Goal: Get advice/opinions

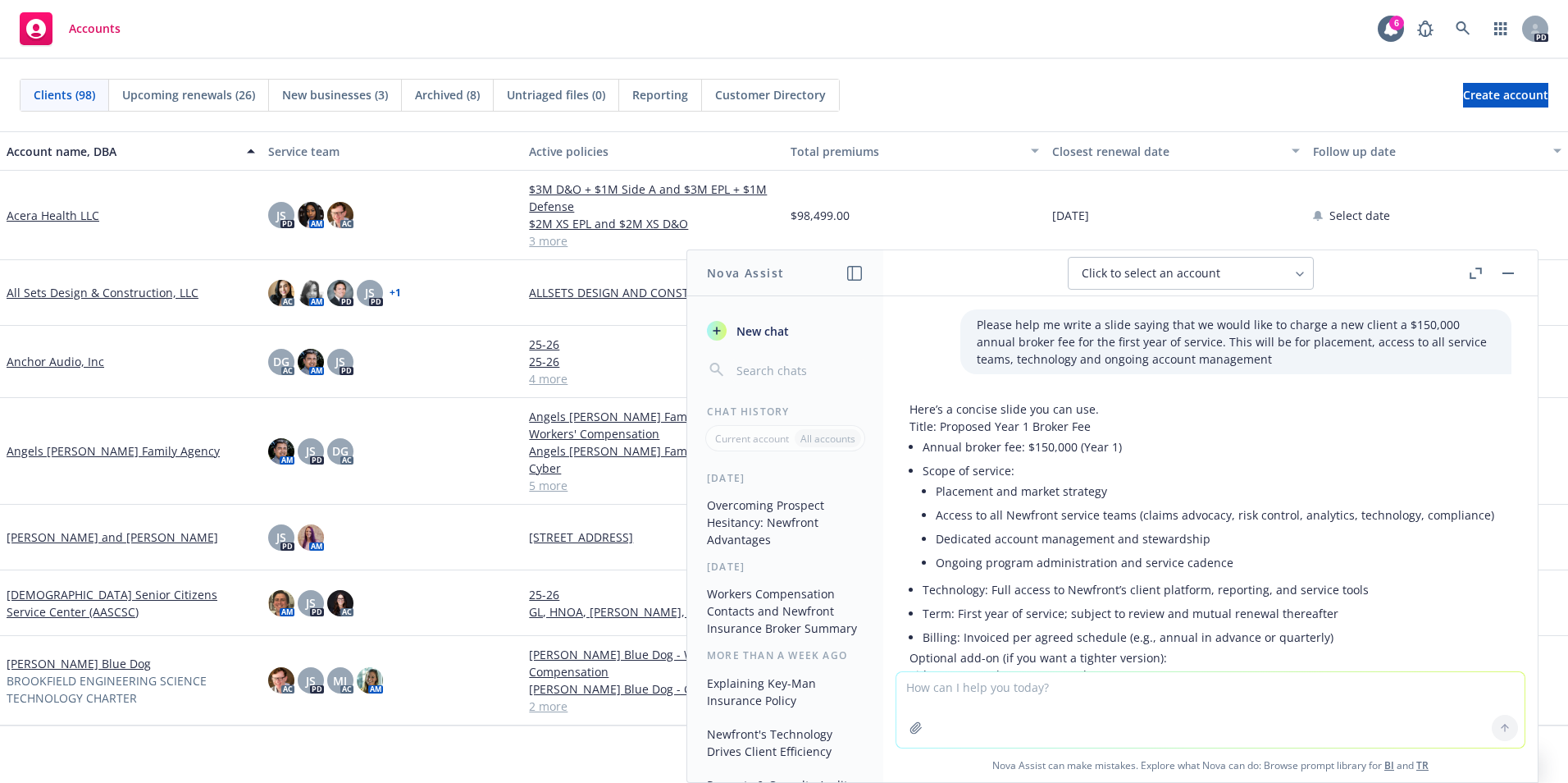
scroll to position [2231, 0]
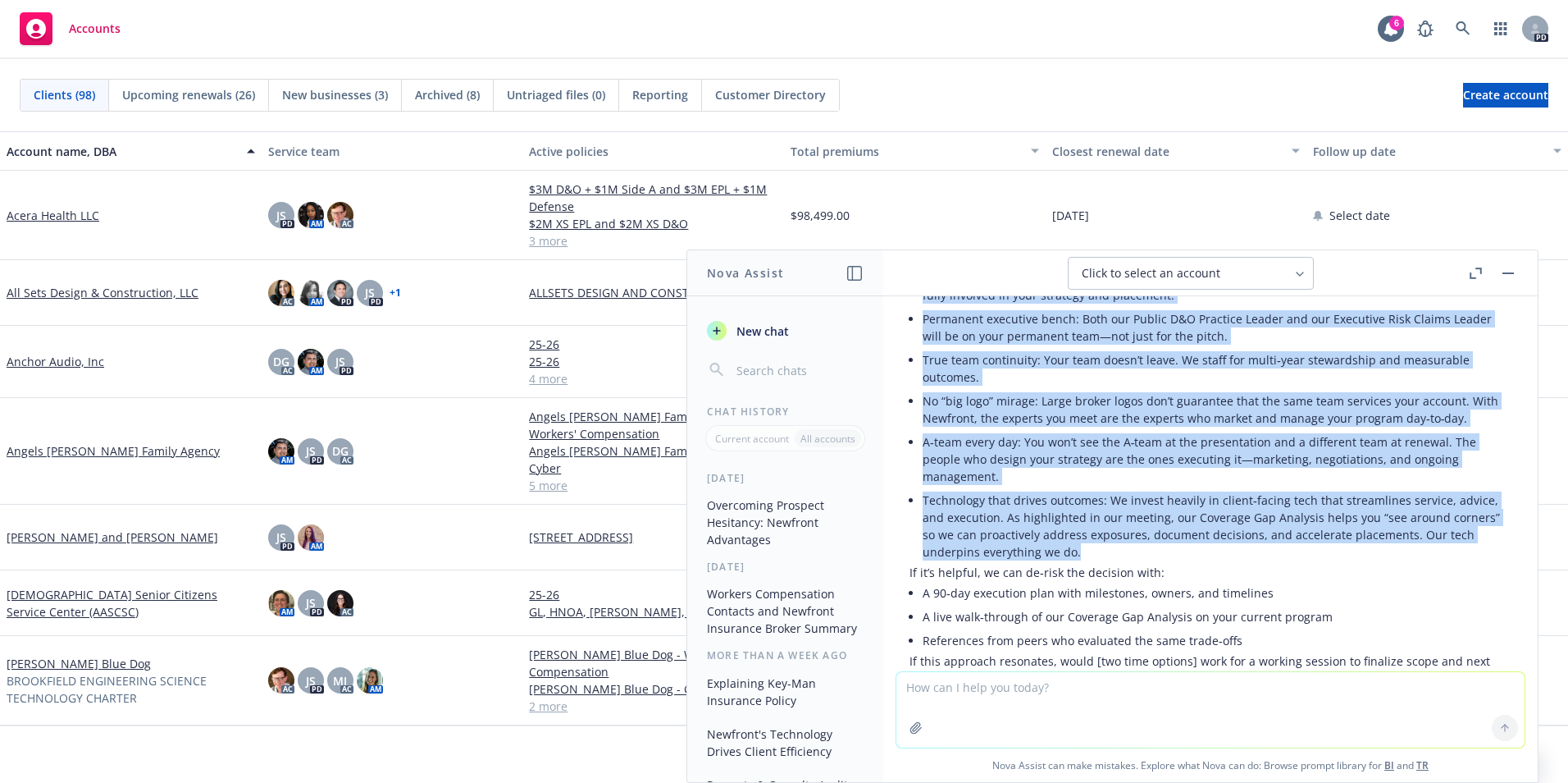
click at [1514, 280] on button "button" at bounding box center [1508, 273] width 19 height 19
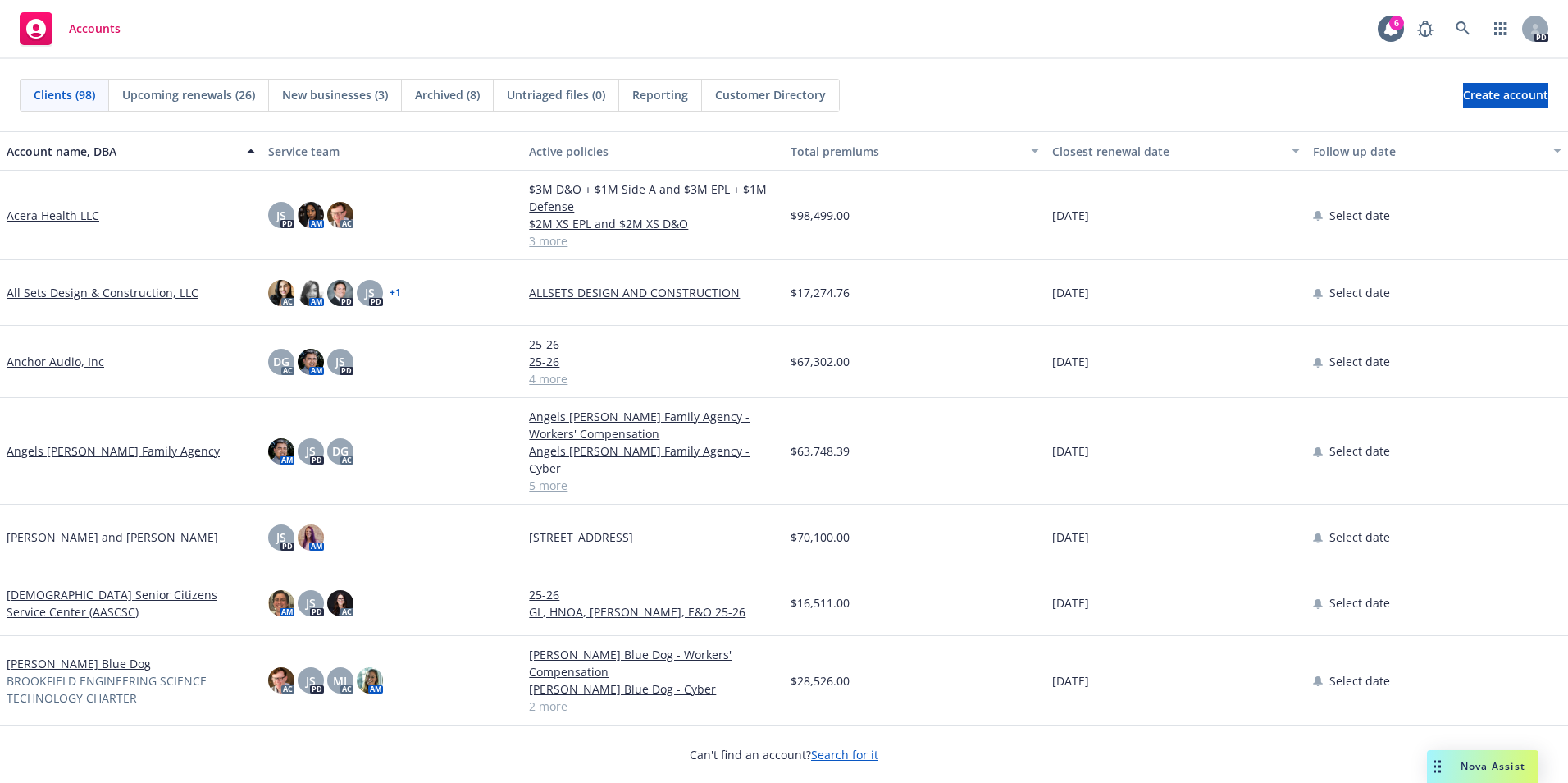
click at [1452, 763] on div "Nova Assist" at bounding box center [1493, 766] width 91 height 14
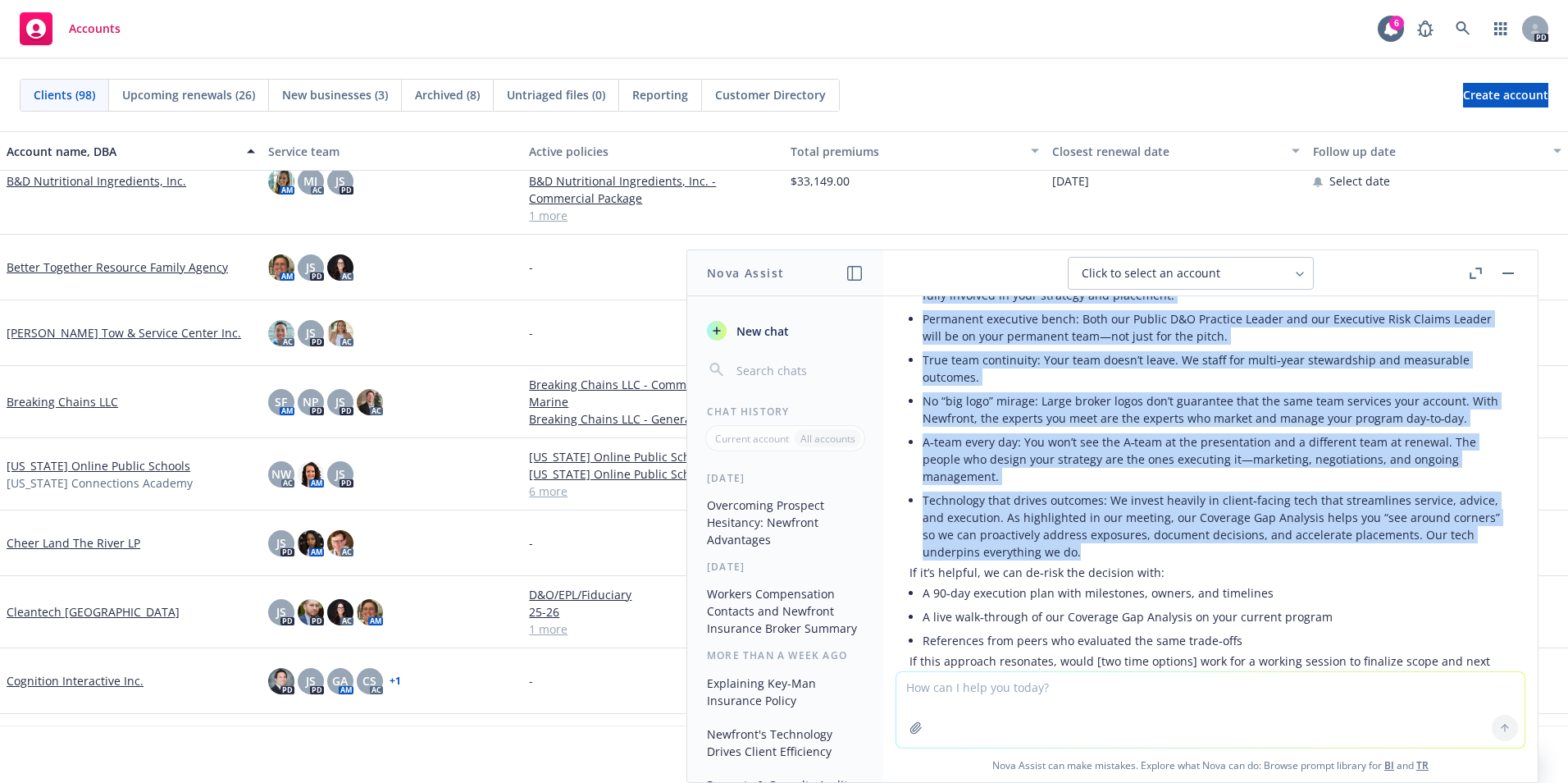
scroll to position [2374, 0]
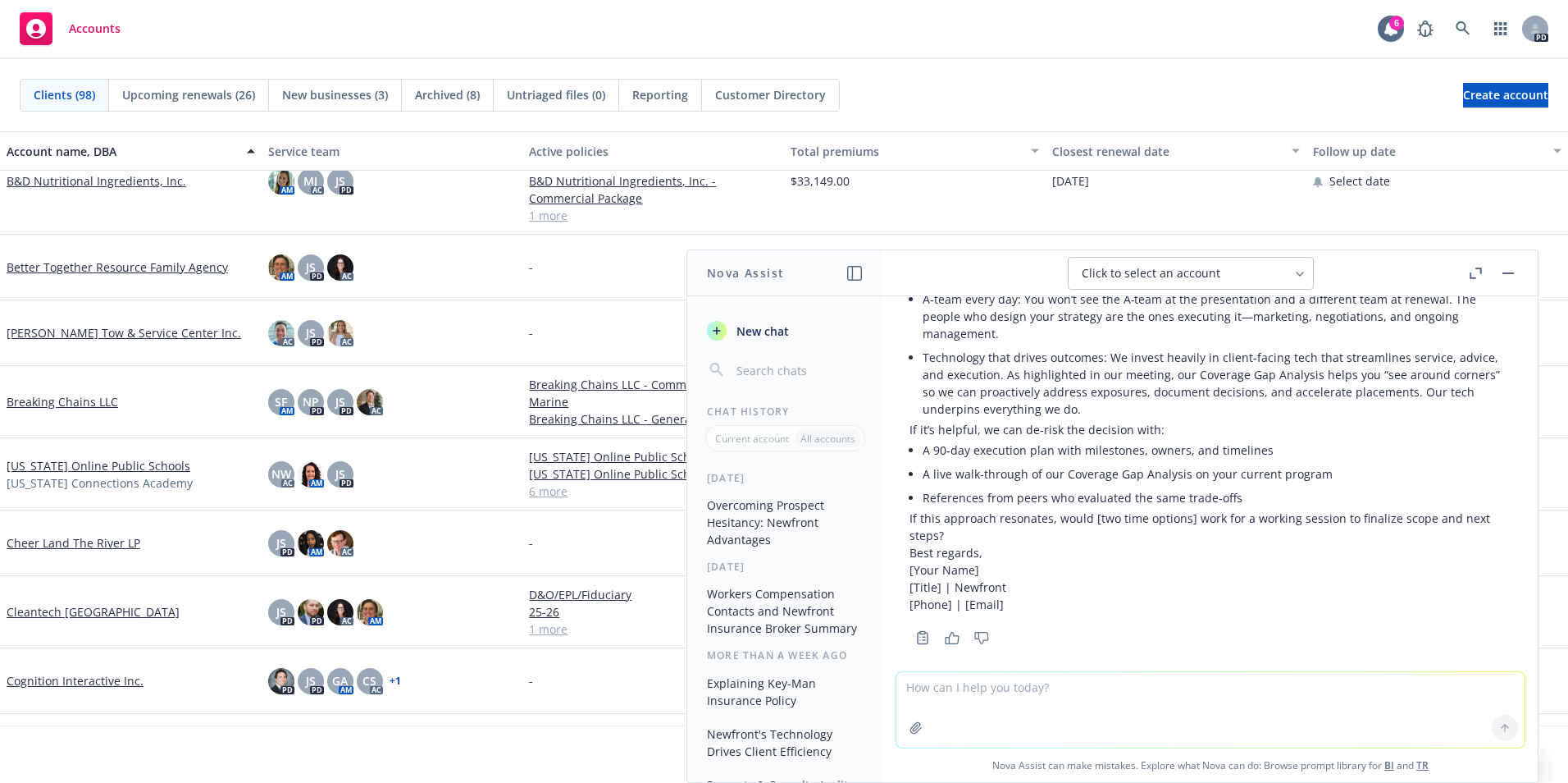
click at [997, 691] on textarea at bounding box center [1211, 710] width 628 height 75
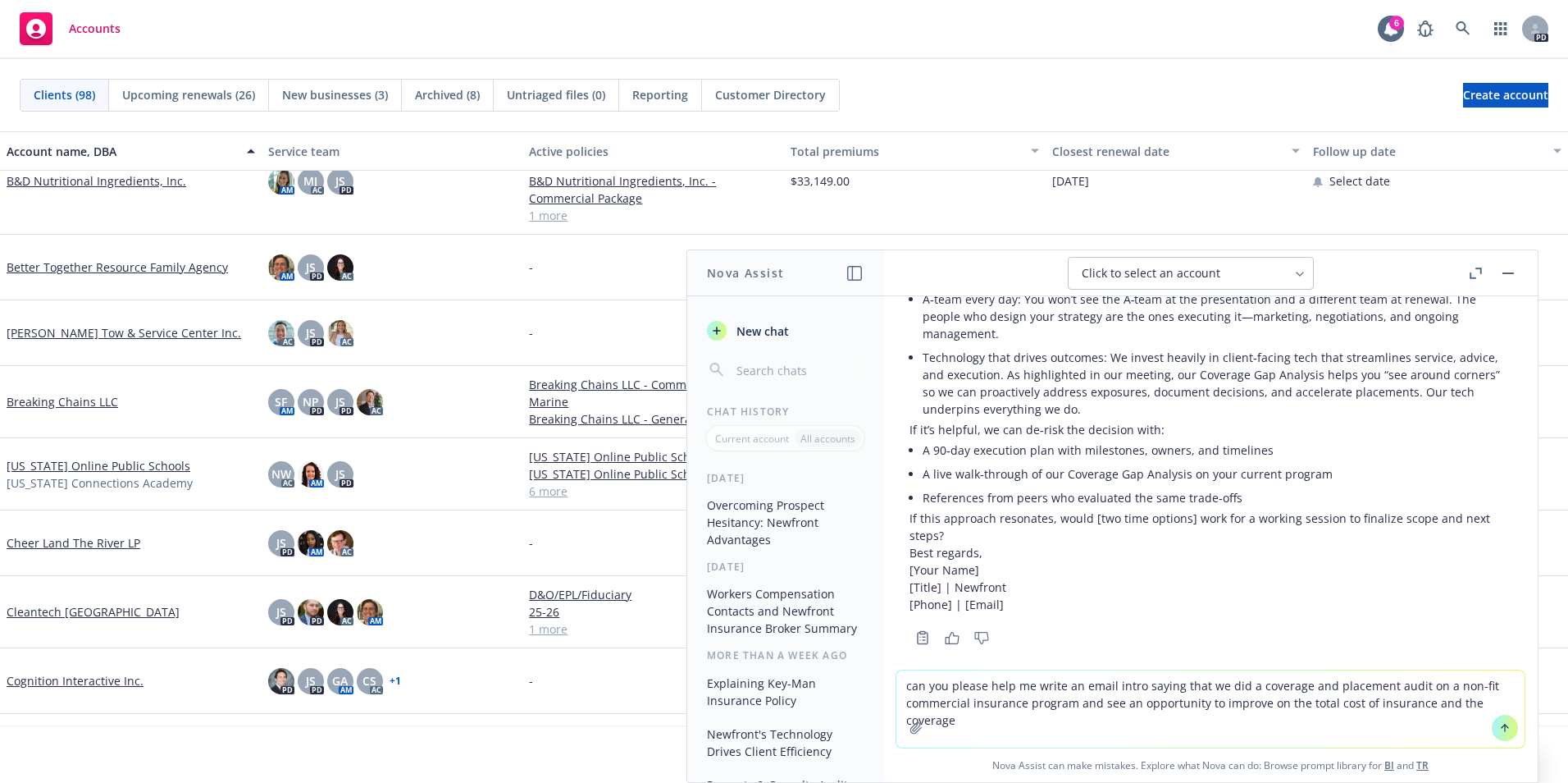
type textarea "can you please help me write an email intro saying that we did a coverage and p…"
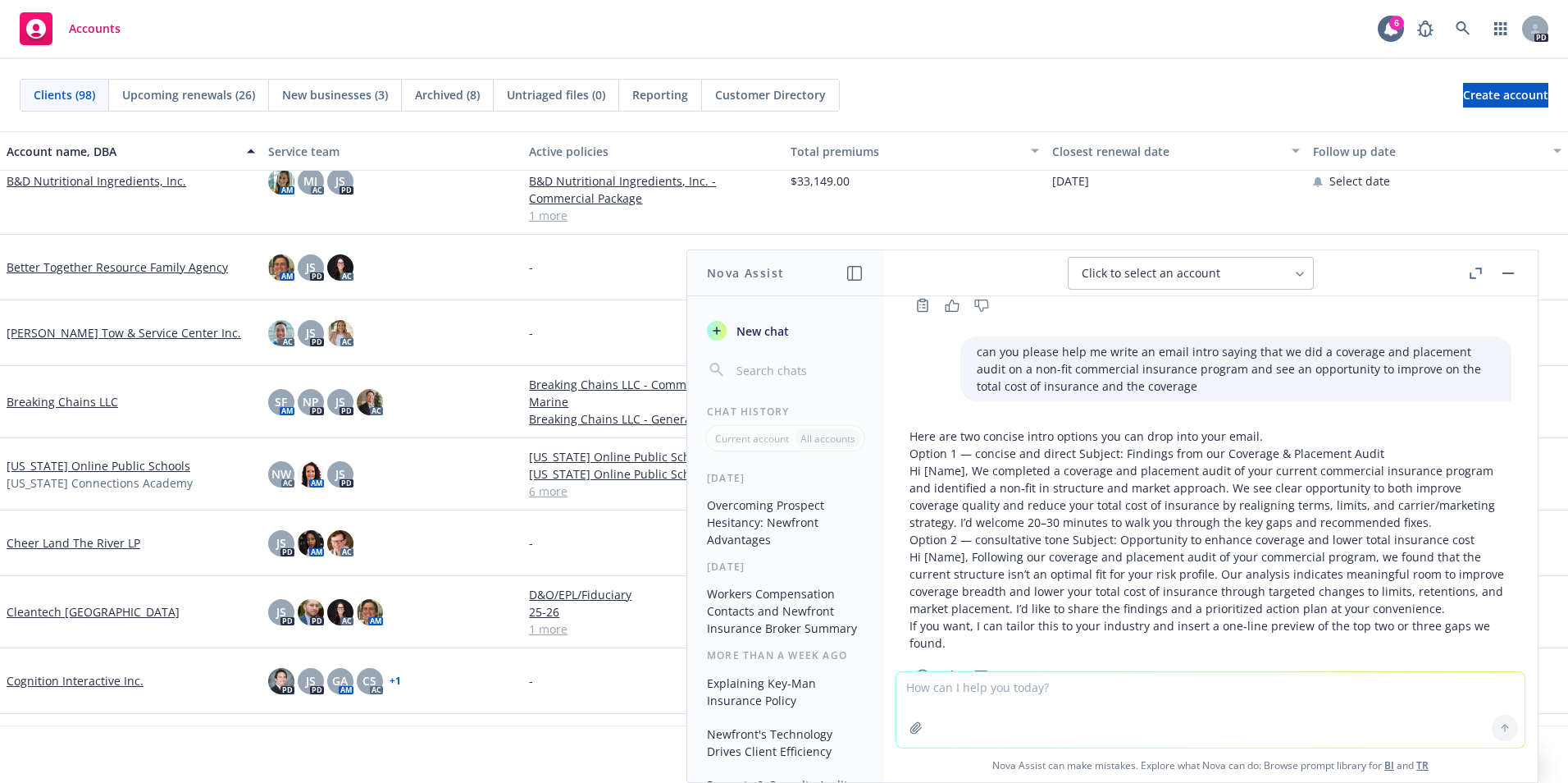
scroll to position [2744, 0]
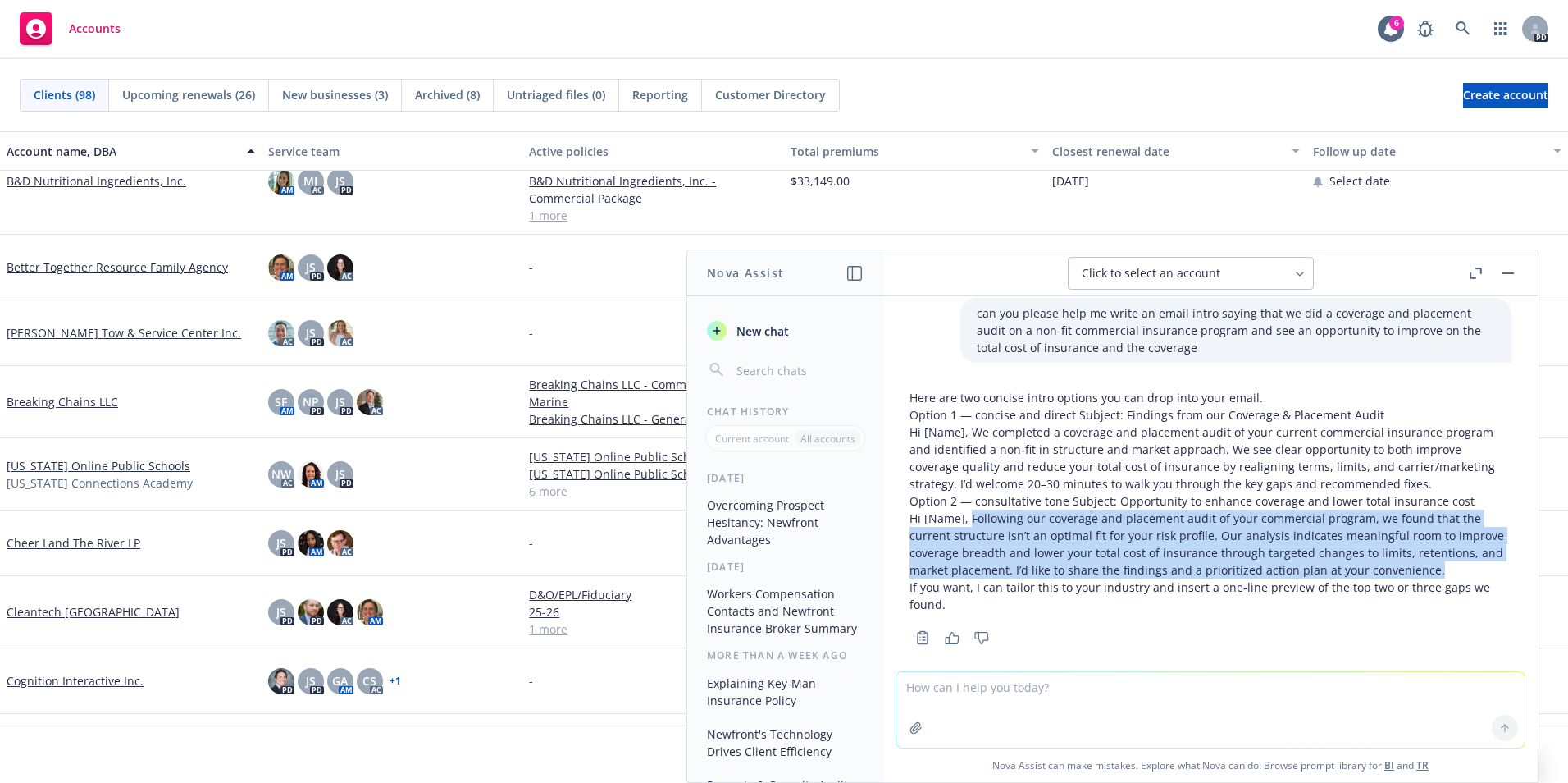
drag, startPoint x: 971, startPoint y: 500, endPoint x: 1492, endPoint y: 551, distance: 523.5
click at [1492, 551] on div "Here are two concise intro options you can drop into your email. Option 1 — con…" at bounding box center [1211, 516] width 628 height 267
copy p "Following our coverage and placement audit of your commercial program, we found…"
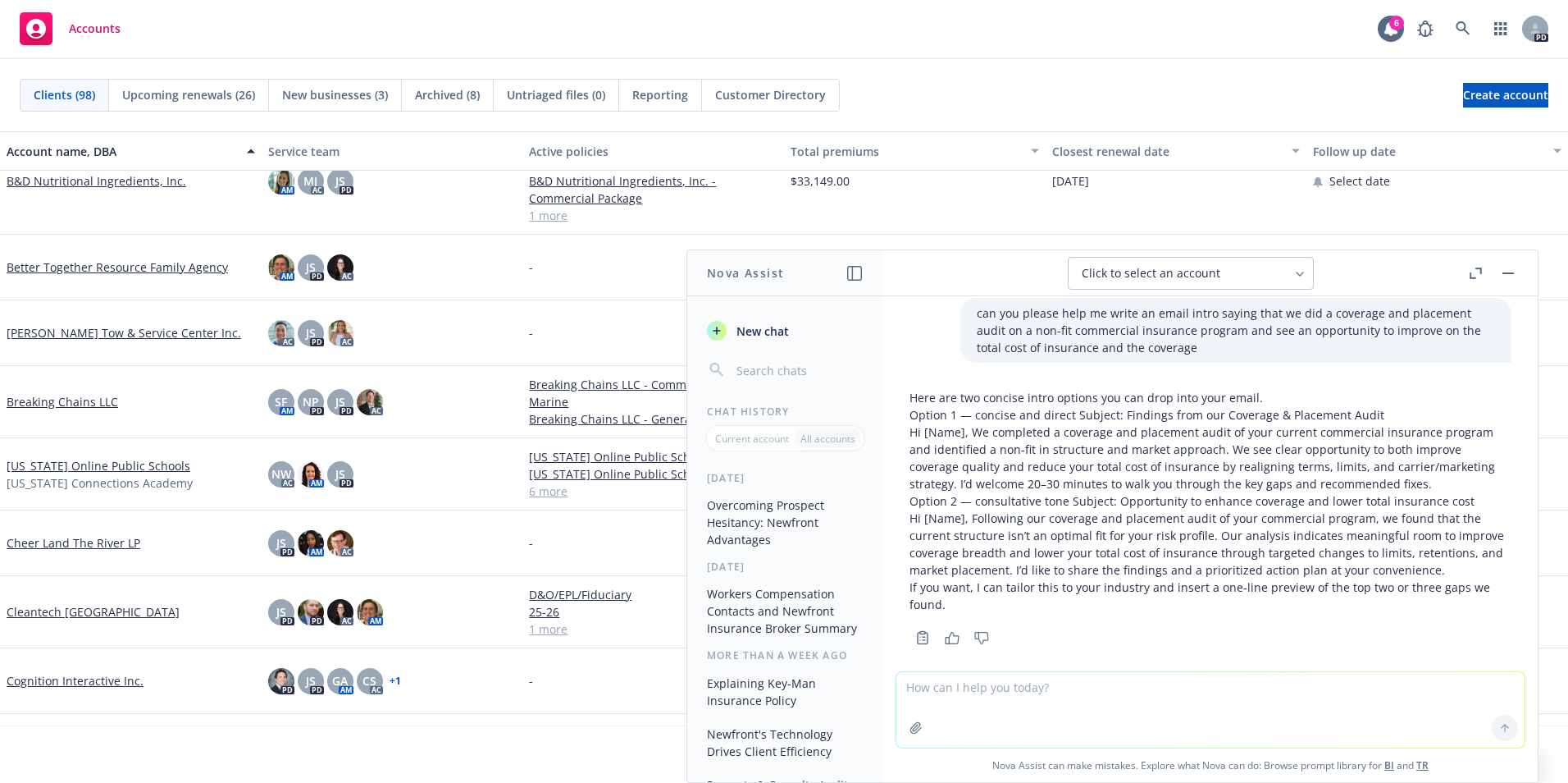
click at [1326, 423] on p "Hi [Name], We completed a coverage and placement audit of your current commerci…" at bounding box center [1210, 457] width 602 height 69
drag, startPoint x: 1227, startPoint y: 430, endPoint x: 1368, endPoint y: 420, distance: 141.4
click at [1399, 423] on p "Hi [Name], We completed a coverage and placement audit of your current commerci…" at bounding box center [1210, 457] width 602 height 69
click at [1223, 431] on p "Hi [Name], We completed a coverage and placement audit of your current commerci…" at bounding box center [1210, 457] width 602 height 69
